Goal: Information Seeking & Learning: Learn about a topic

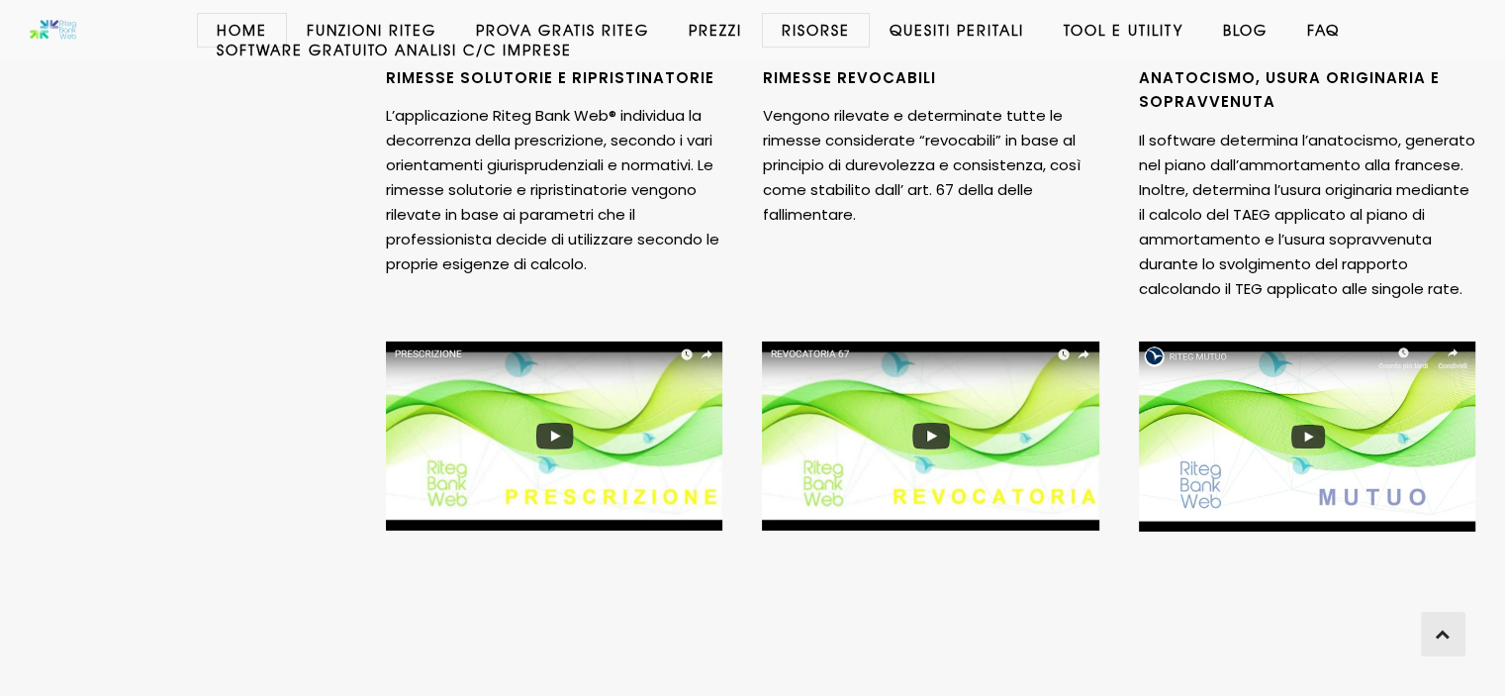
scroll to position [6544, 0]
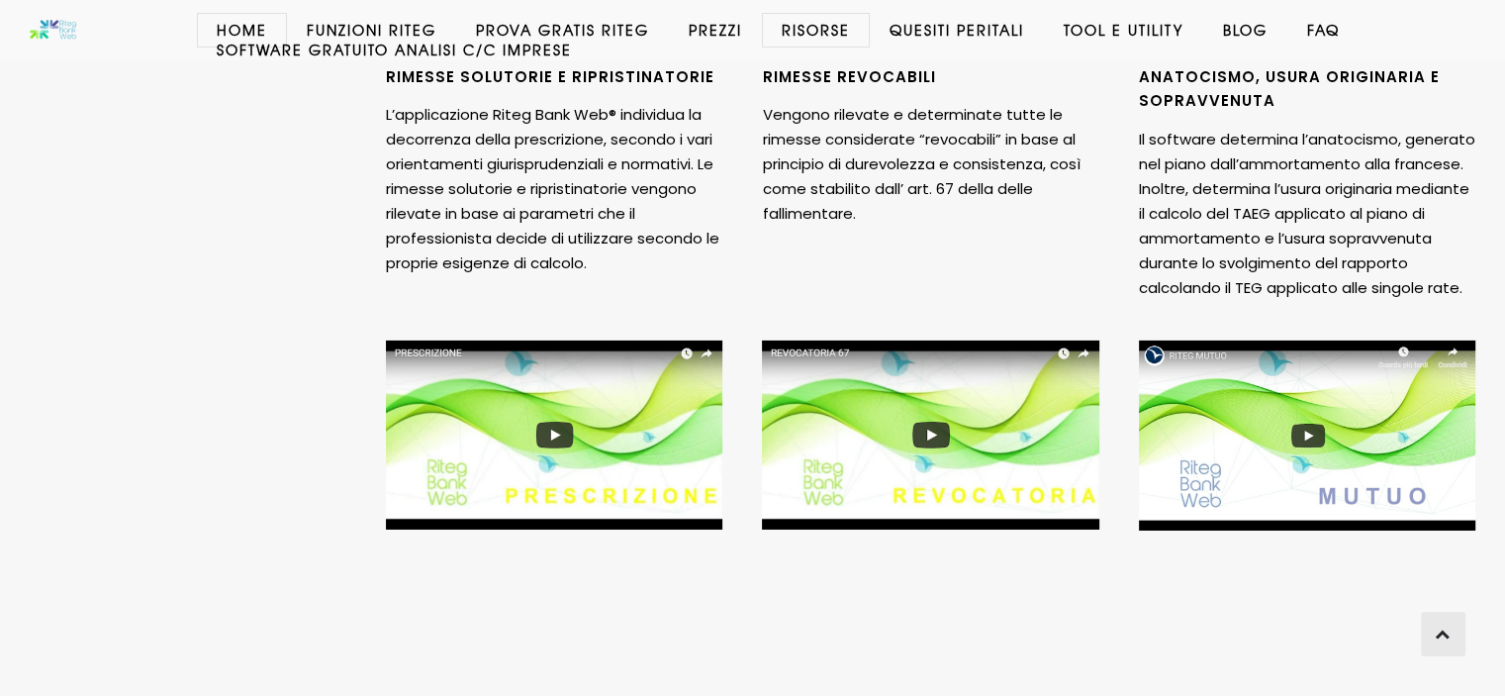
click at [562, 431] on img at bounding box center [554, 435] width 336 height 190
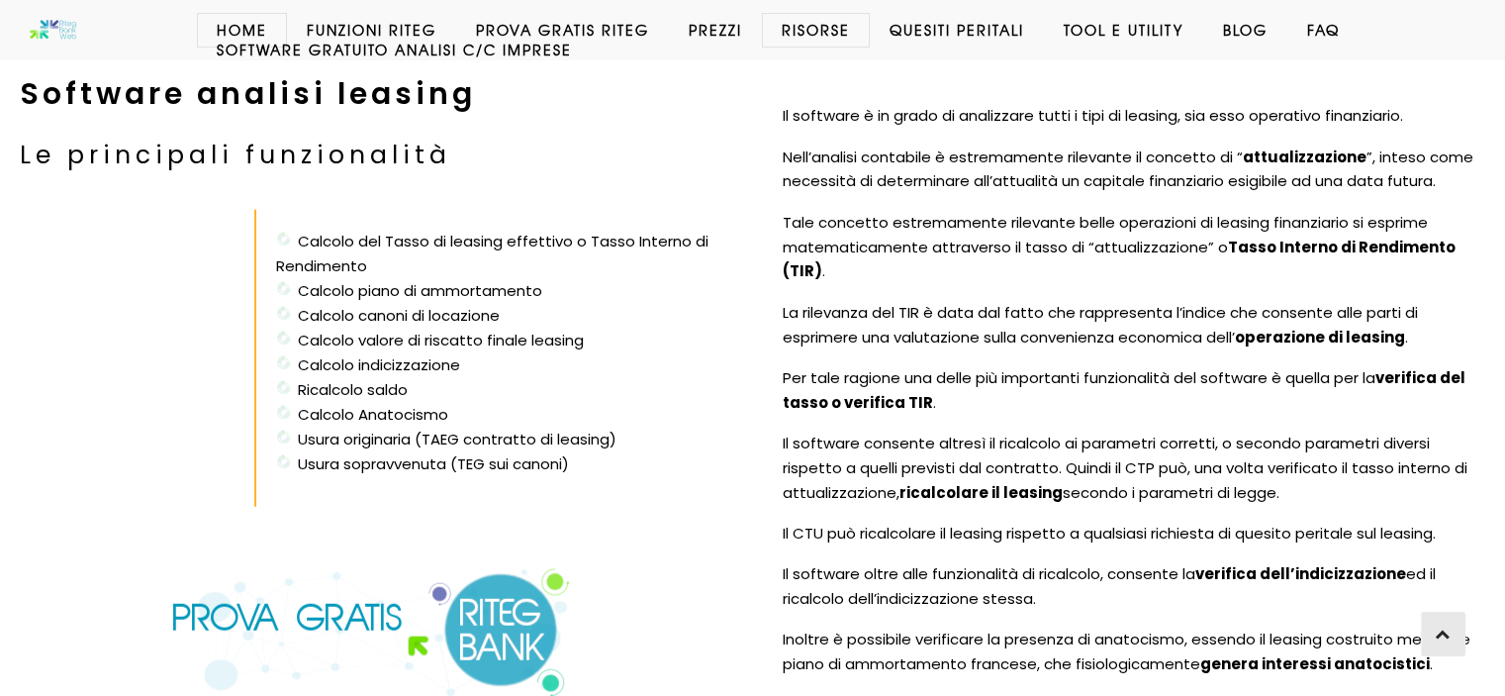
scroll to position [4781, 0]
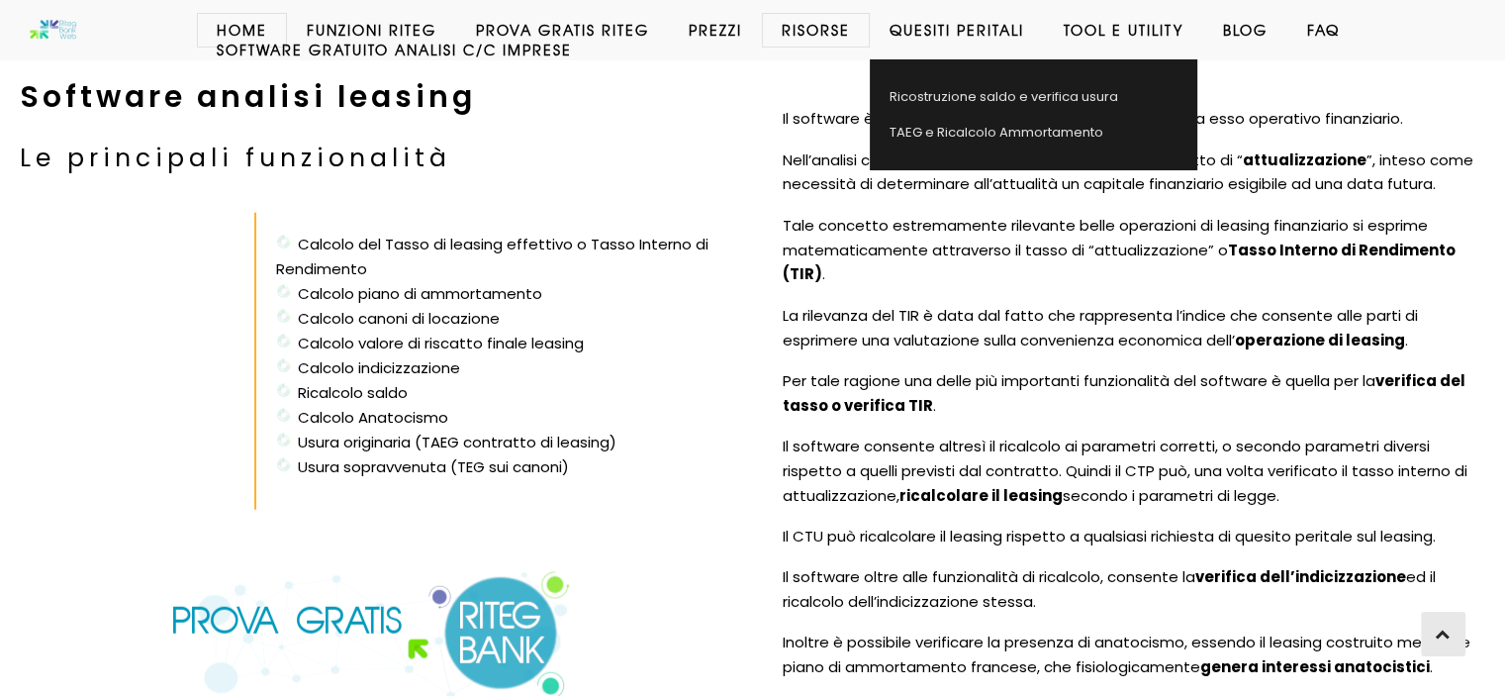
click at [978, 33] on link "Quesiti Peritali" at bounding box center [957, 30] width 174 height 20
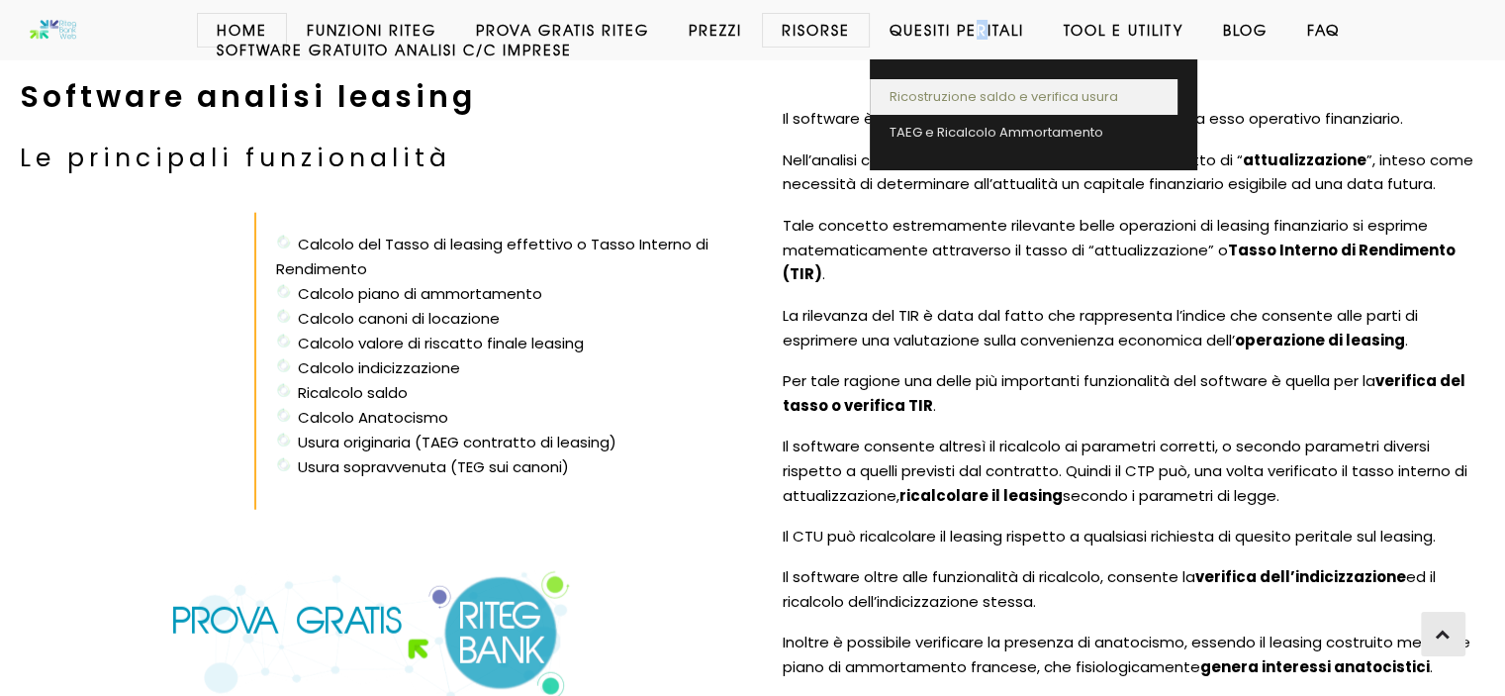
drag, startPoint x: 1050, startPoint y: 91, endPoint x: 1040, endPoint y: 104, distance: 16.2
click at [1049, 91] on link "Ricostruzione saldo e verifica usura" at bounding box center [1024, 97] width 308 height 36
click at [913, 93] on link "Ricostruzione saldo e verifica usura" at bounding box center [1024, 97] width 308 height 36
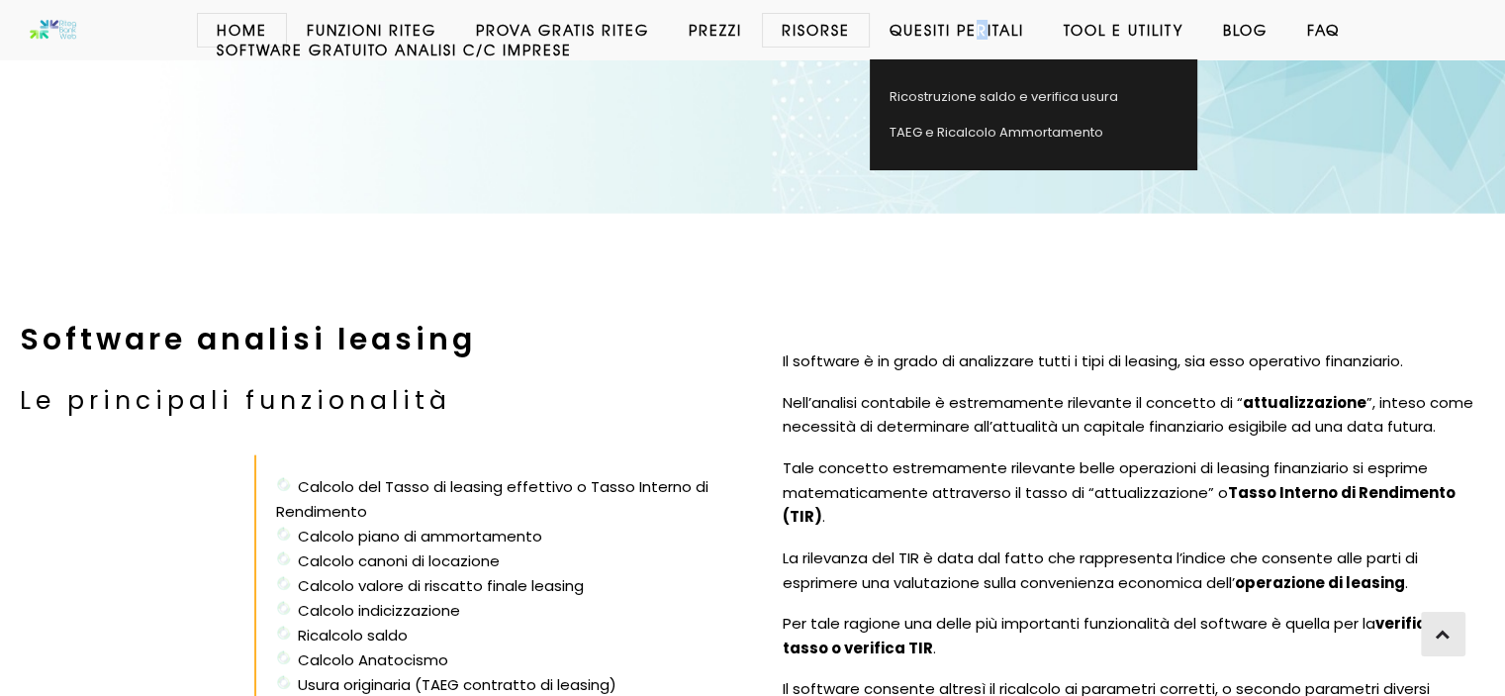
scroll to position [4507, 0]
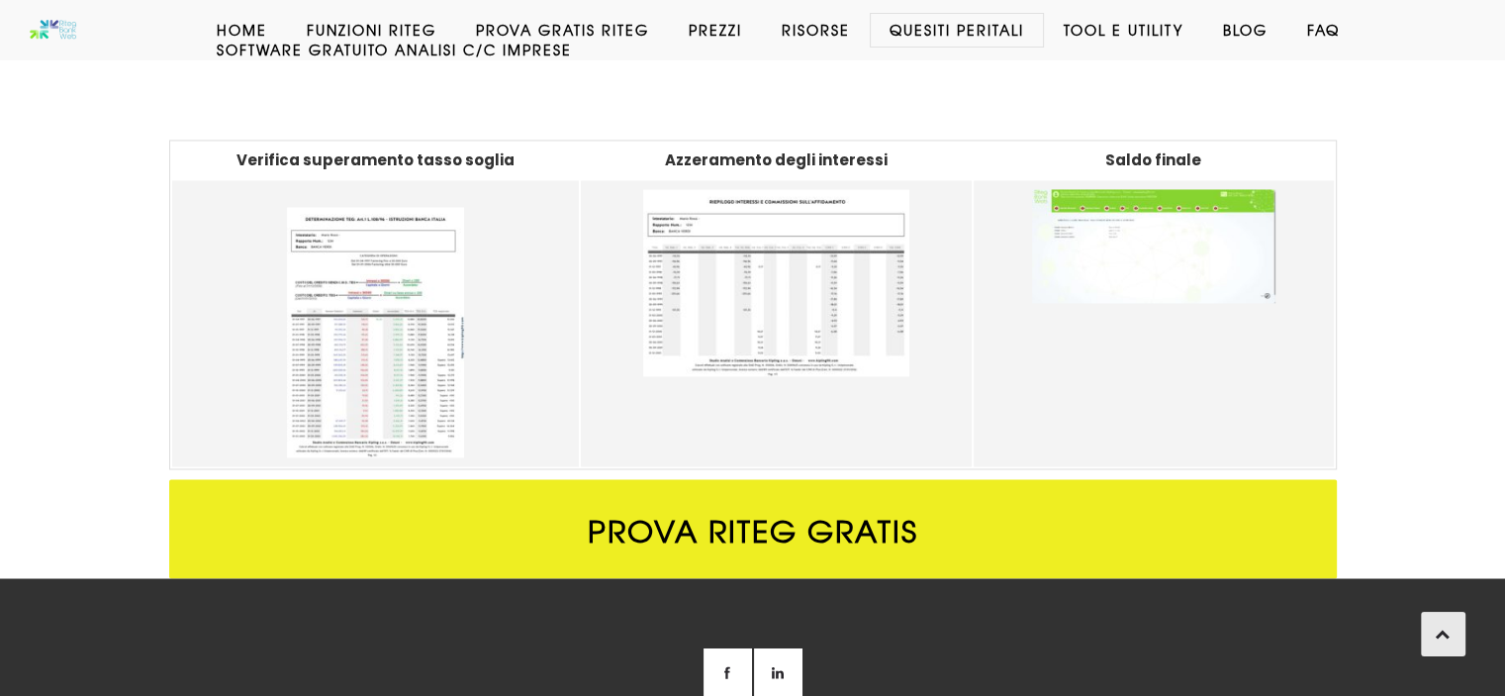
scroll to position [3472, 0]
